Goal: Find specific fact: Find specific fact

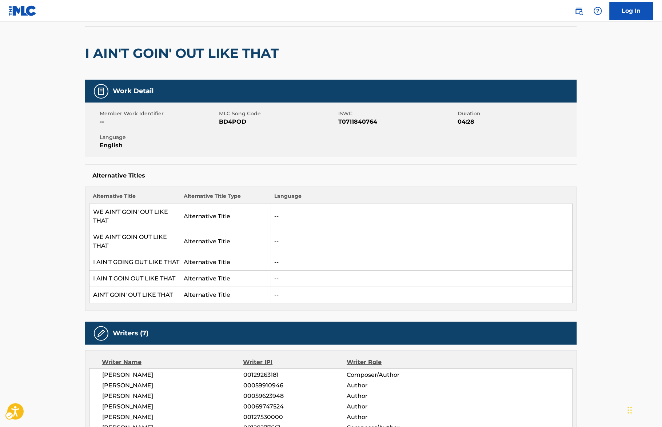
click at [170, 53] on h2 "I AIN'T GOIN' OUT LIKE THAT" at bounding box center [183, 53] width 197 height 16
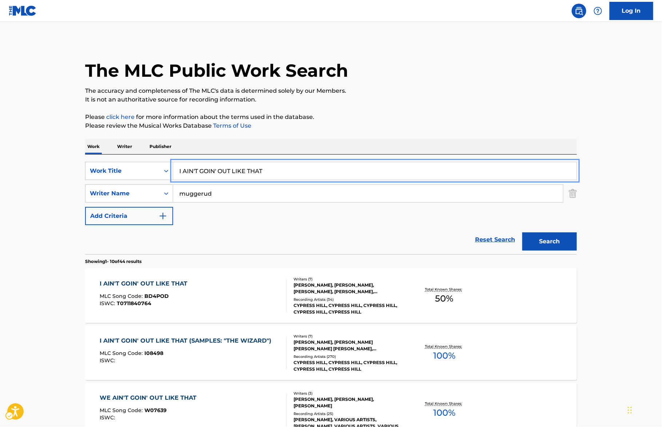
click at [275, 171] on input "I AIN'T GOIN' OUT LIKE THAT" at bounding box center [374, 170] width 403 height 17
paste input "DON'T WANNA RAP"
type input "I DON'T WANNA RAP"
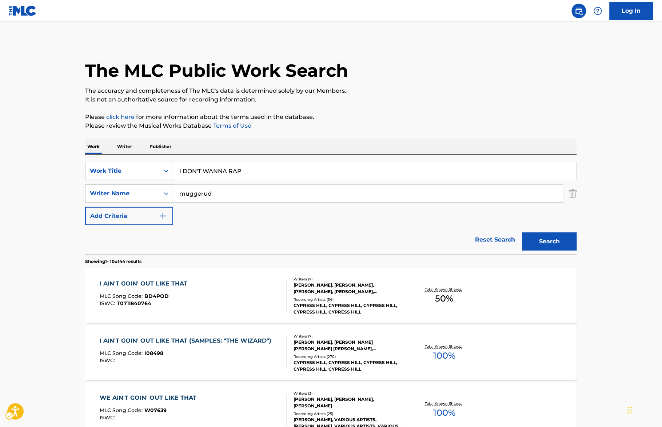
click at [414, 114] on p "Please click here | New Window for more information about the terms used in the…" at bounding box center [331, 117] width 492 height 9
click at [532, 244] on button "Search" at bounding box center [549, 241] width 55 height 18
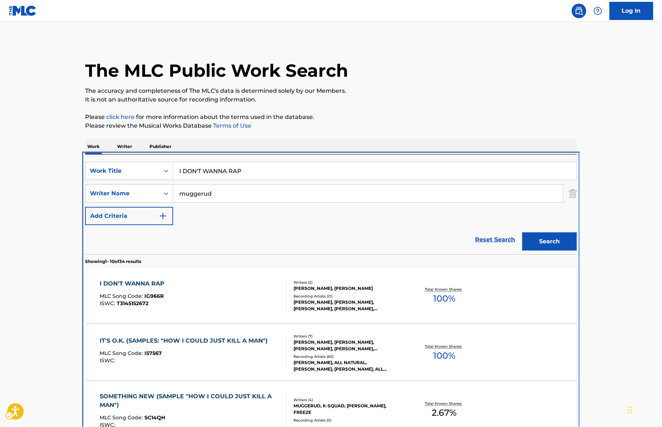
scroll to position [154, 0]
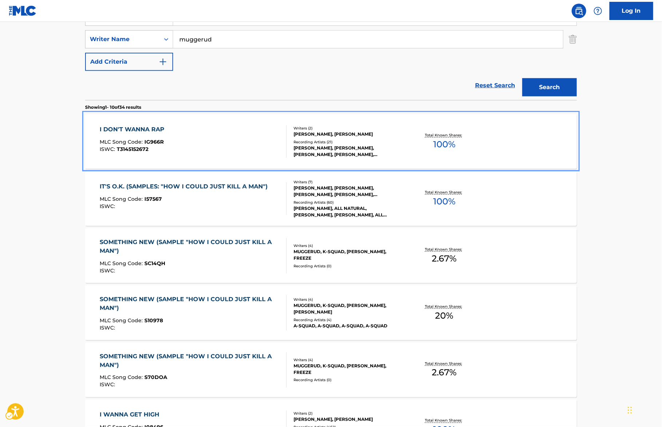
click at [140, 126] on div "I DON'T WANNA RAP" at bounding box center [134, 129] width 68 height 9
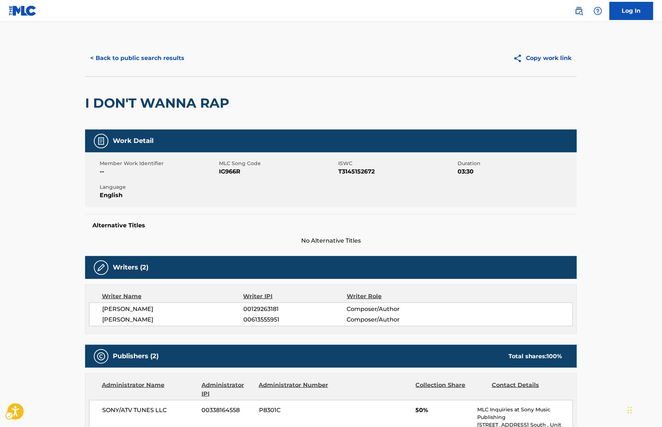
click at [354, 171] on span "ISWC - T3145152672" at bounding box center [396, 171] width 117 height 9
copy span "T3145152672"
